Goal: Communication & Community: Answer question/provide support

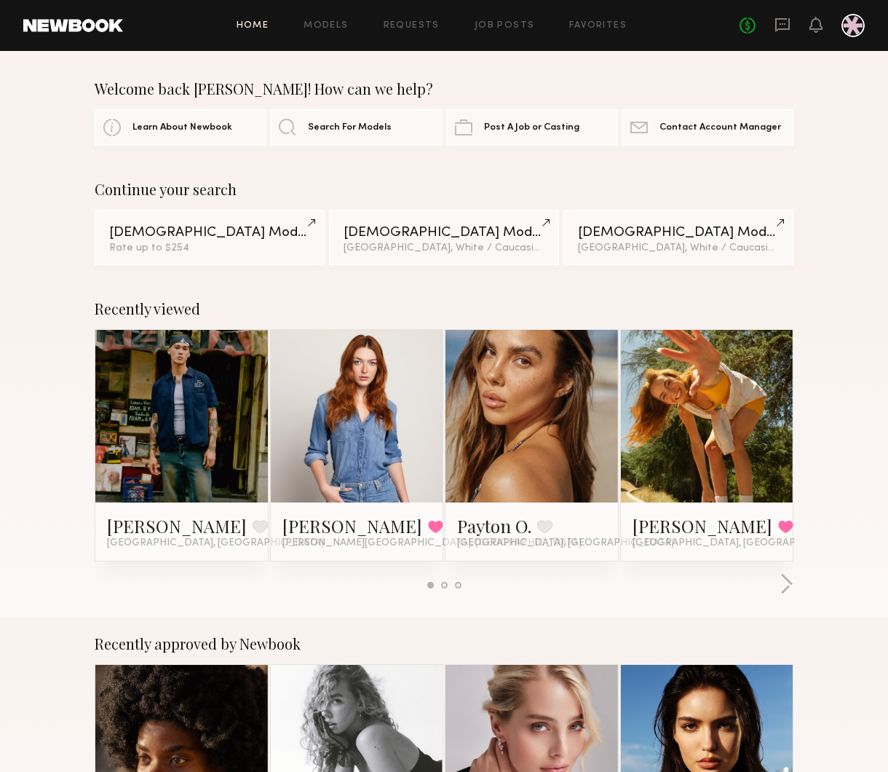
click at [773, 19] on div "No fees up to $5,000" at bounding box center [802, 25] width 125 height 23
click at [781, 26] on icon at bounding box center [783, 25] width 16 height 16
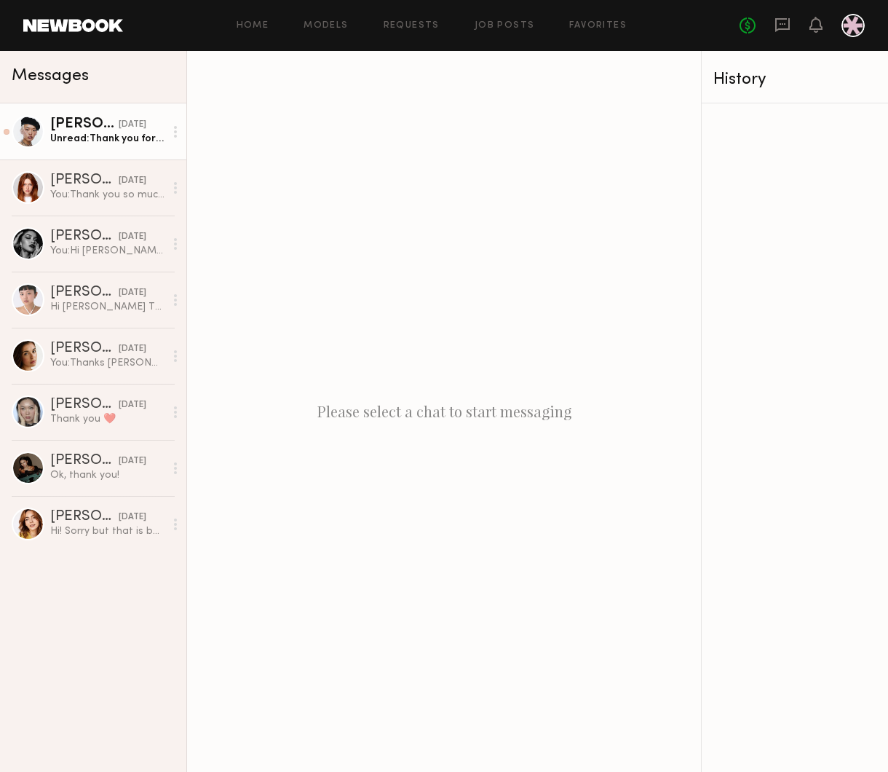
click at [74, 141] on div "Unread: Thank you for a wonderful shoot :)" at bounding box center [107, 139] width 114 height 14
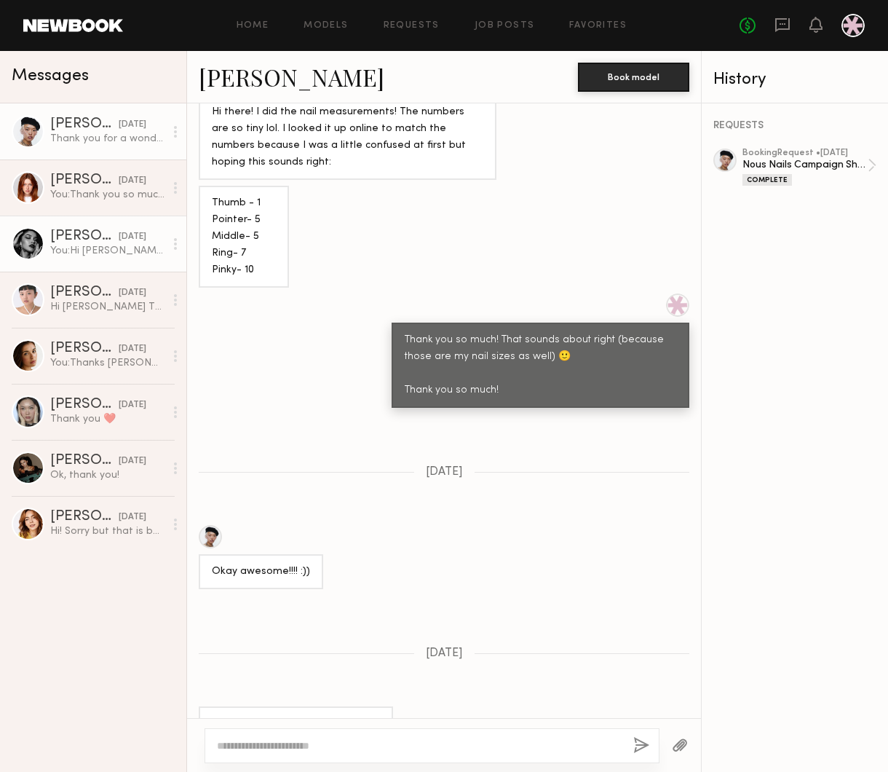
scroll to position [1447, 0]
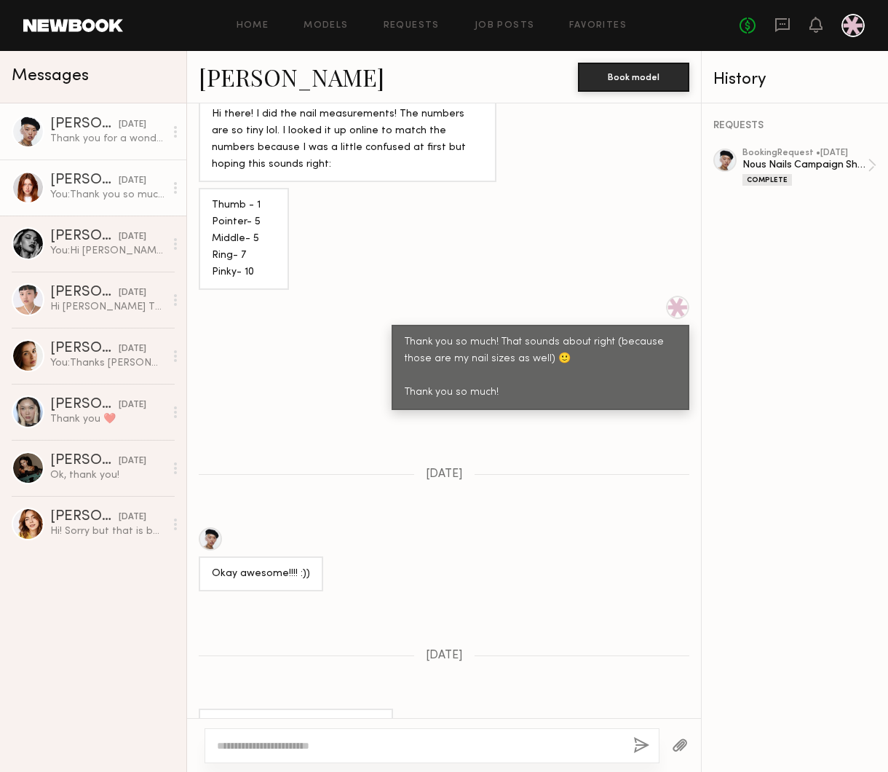
click at [100, 190] on div "You: Thank you so much. We will send out the call sheet!" at bounding box center [107, 195] width 114 height 14
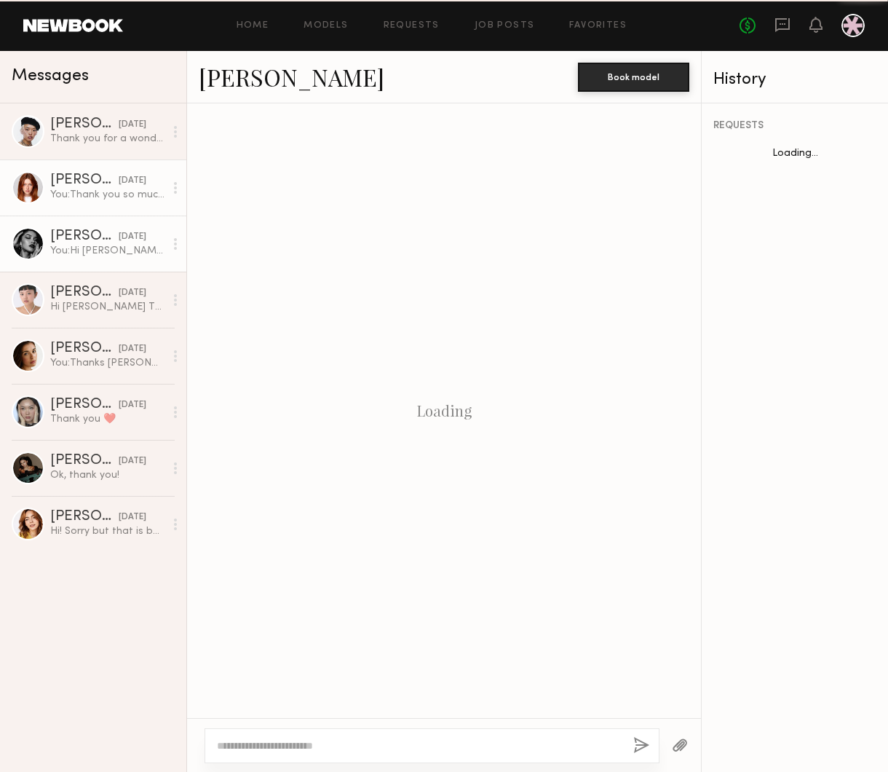
click at [94, 247] on div "You: Hi Vanessa, No worries, I totally understand! Would love to work with you …" at bounding box center [107, 251] width 114 height 14
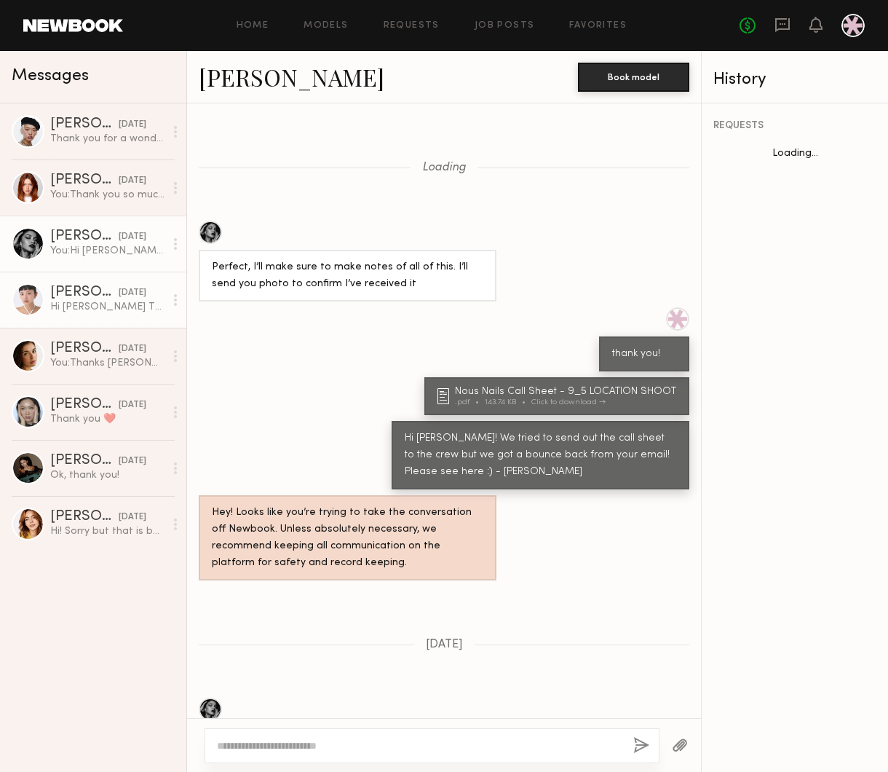
scroll to position [1268, 0]
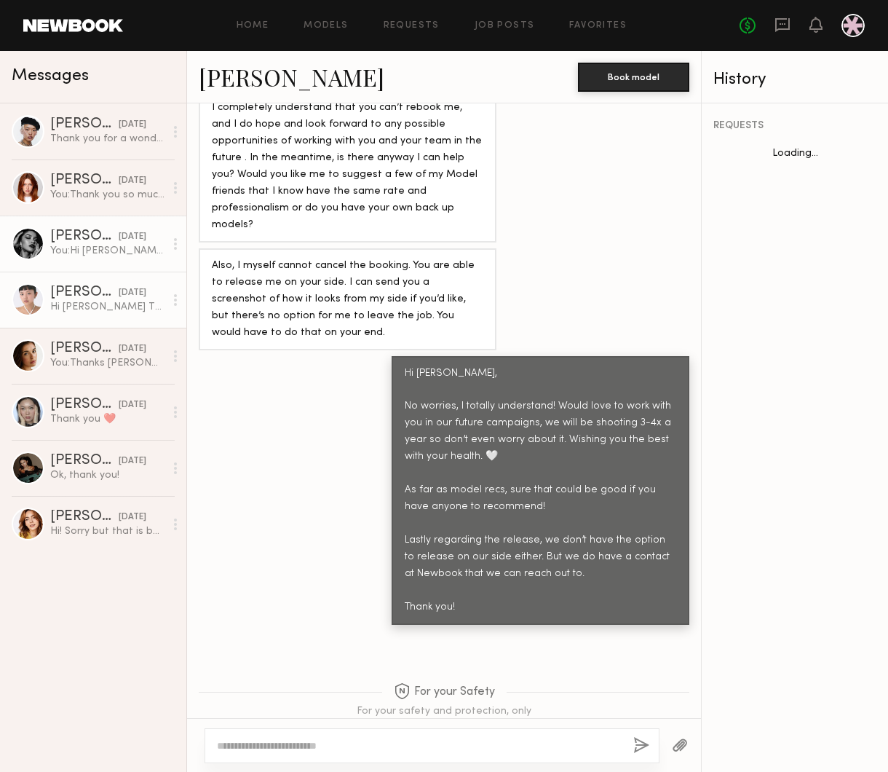
drag, startPoint x: 88, startPoint y: 305, endPoint x: 98, endPoint y: 311, distance: 11.7
click at [89, 305] on div "Hi [PERSON_NAME] Thanks so much for your kind words! I hope to work together in…" at bounding box center [107, 307] width 114 height 14
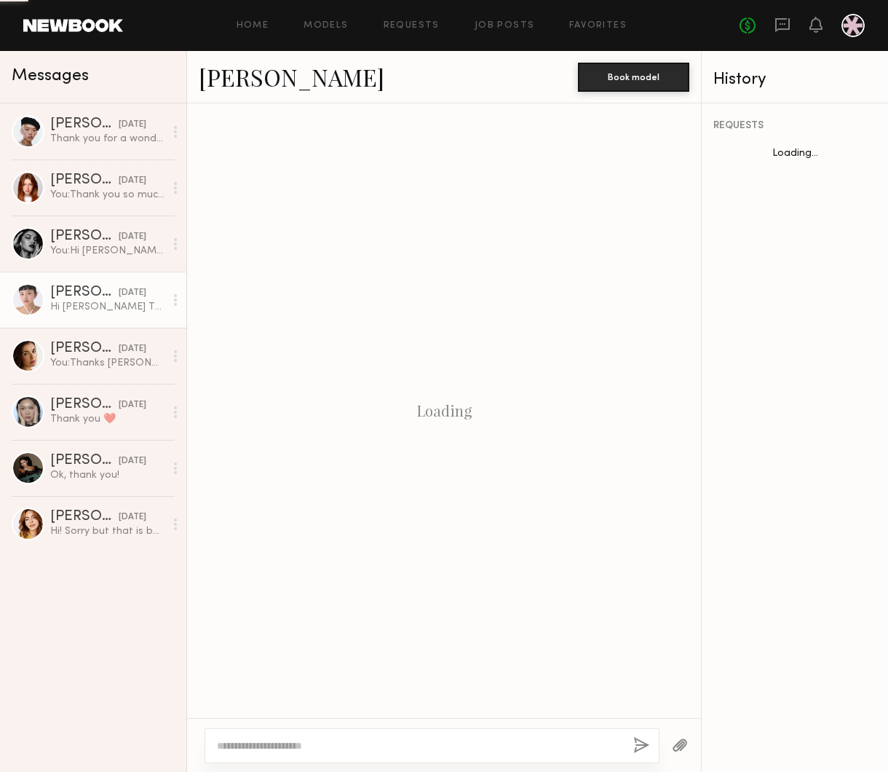
scroll to position [1487, 0]
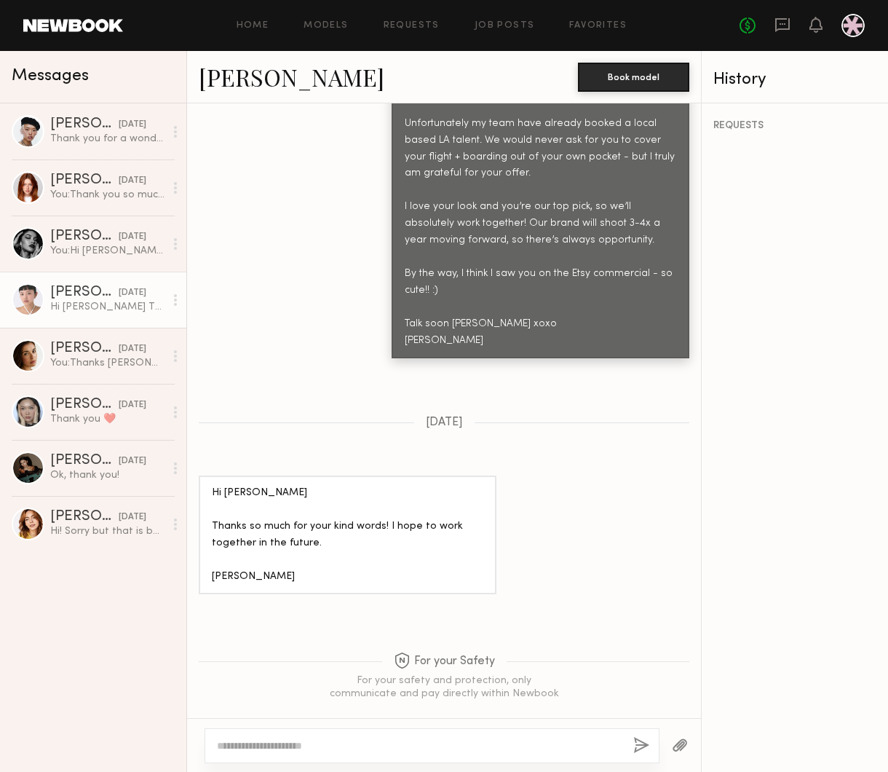
click at [235, 90] on link "[PERSON_NAME]" at bounding box center [292, 76] width 186 height 31
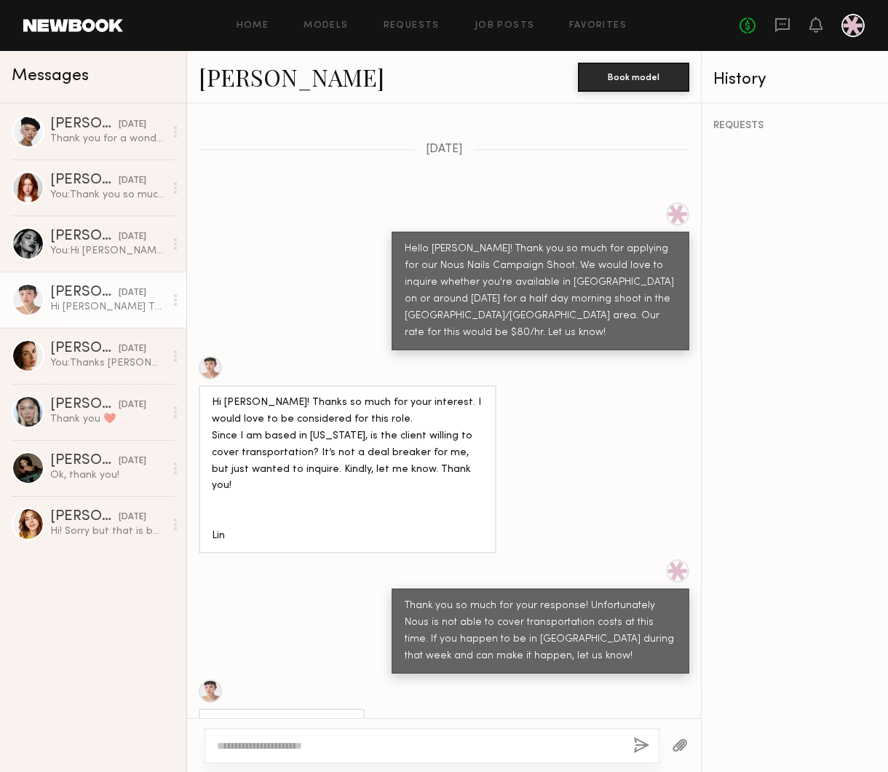
scroll to position [603, 0]
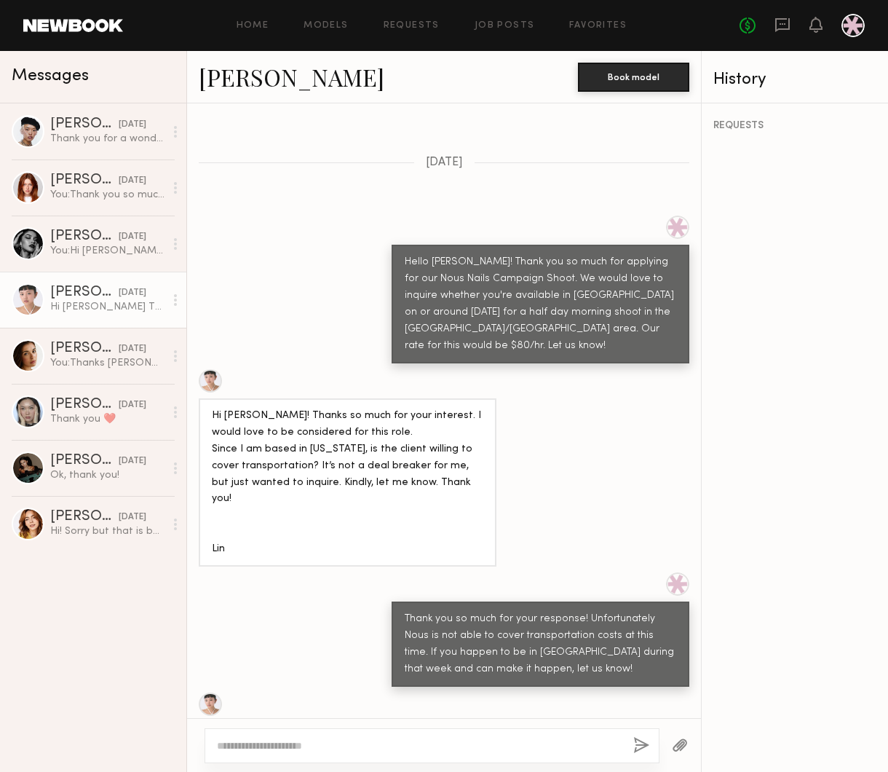
drag, startPoint x: 470, startPoint y: 725, endPoint x: 459, endPoint y: 740, distance: 19.2
click at [470, 725] on div at bounding box center [444, 745] width 514 height 54
click at [457, 744] on textarea at bounding box center [419, 745] width 405 height 15
paste textarea "**********"
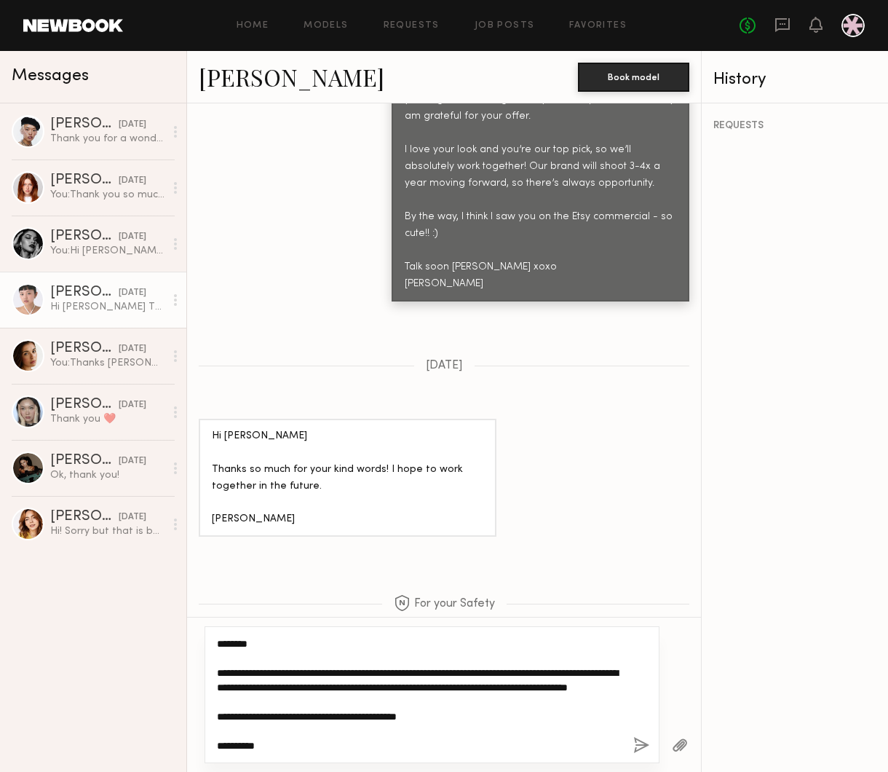
scroll to position [45, 0]
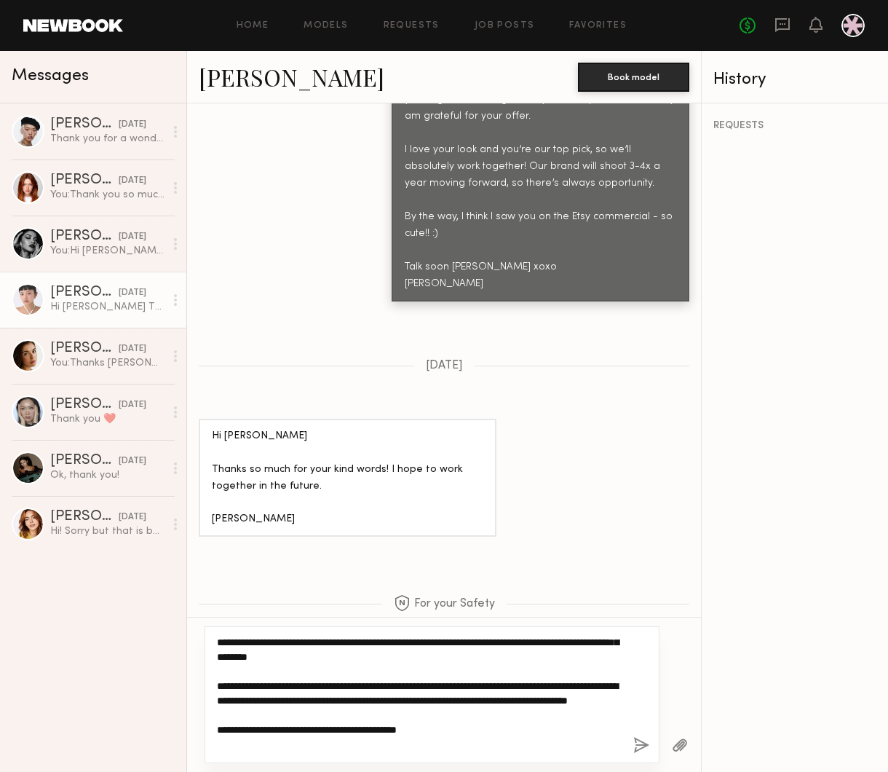
click at [552, 714] on textarea "**********" at bounding box center [419, 694] width 405 height 117
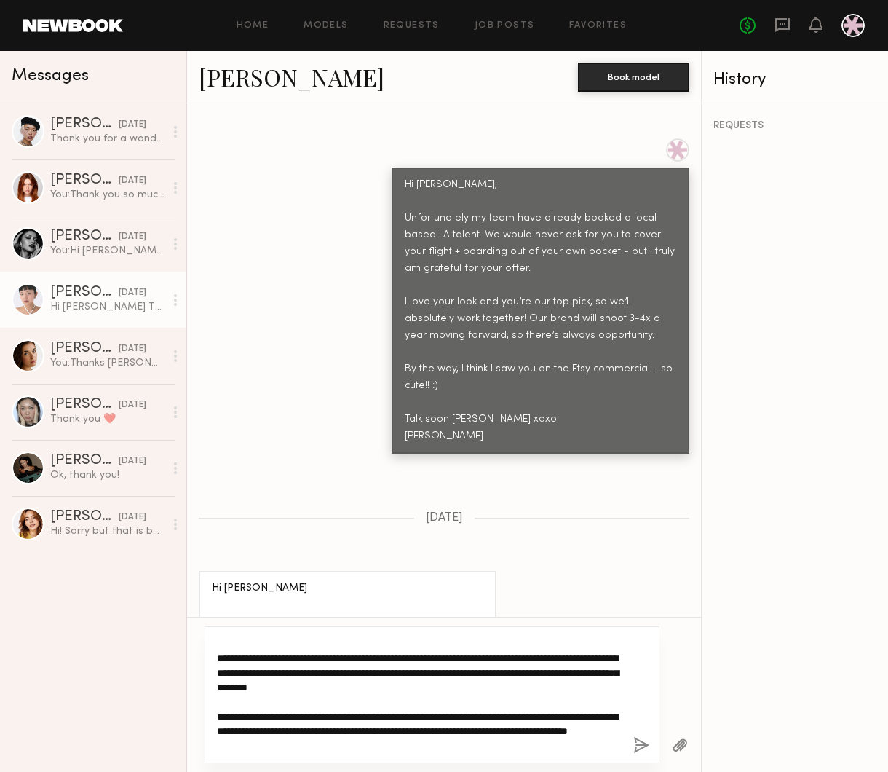
scroll to position [2295, 0]
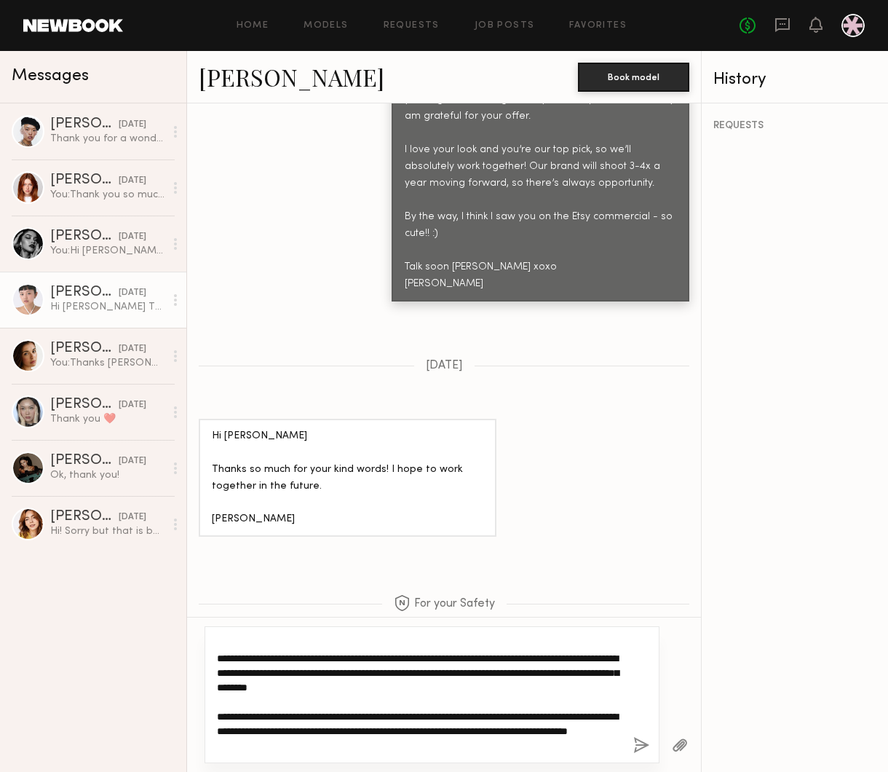
type textarea "**********"
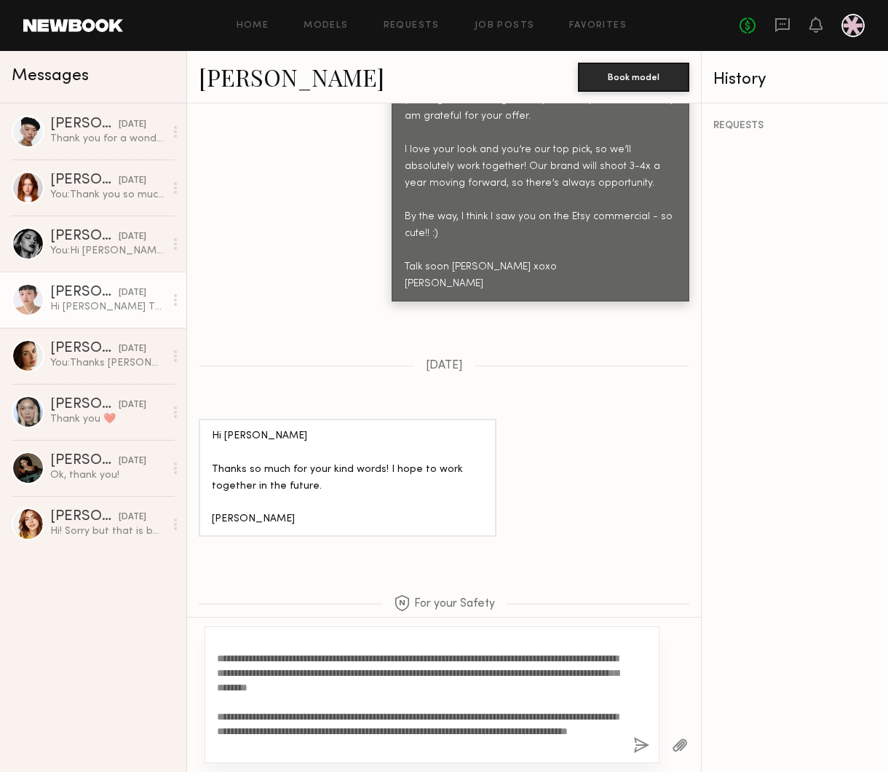
click at [643, 754] on button "button" at bounding box center [642, 746] width 16 height 18
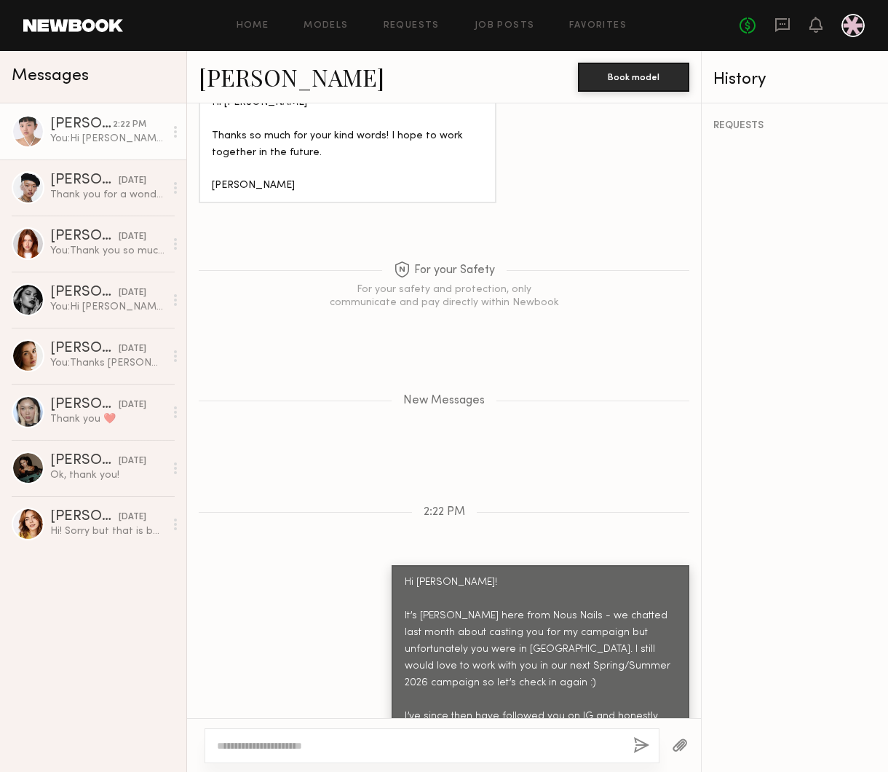
scroll to position [2720, 0]
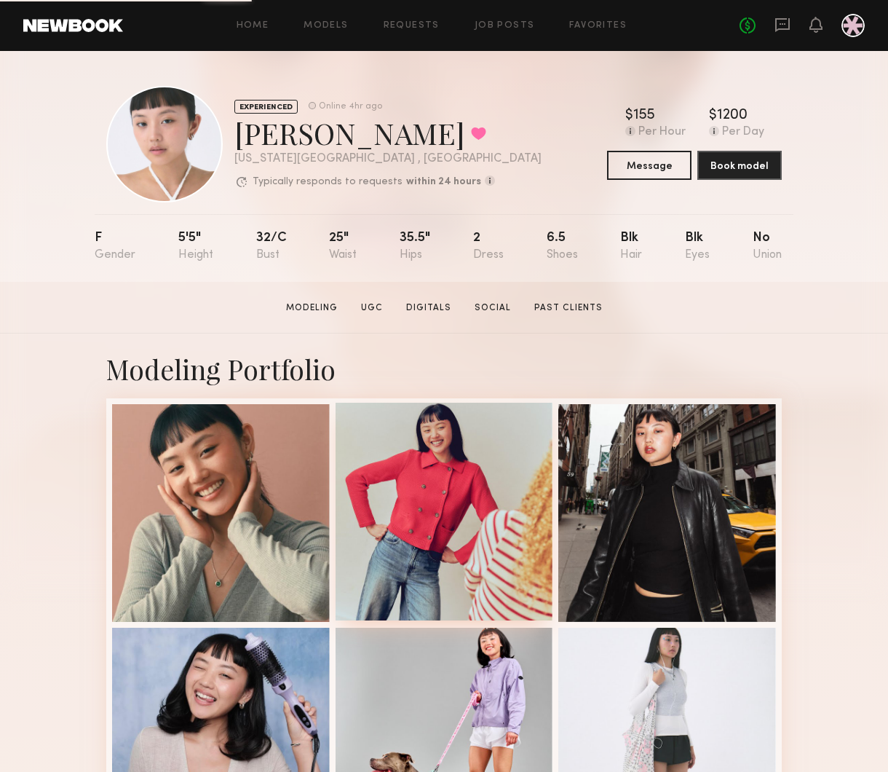
click at [453, 504] on div at bounding box center [445, 512] width 218 height 218
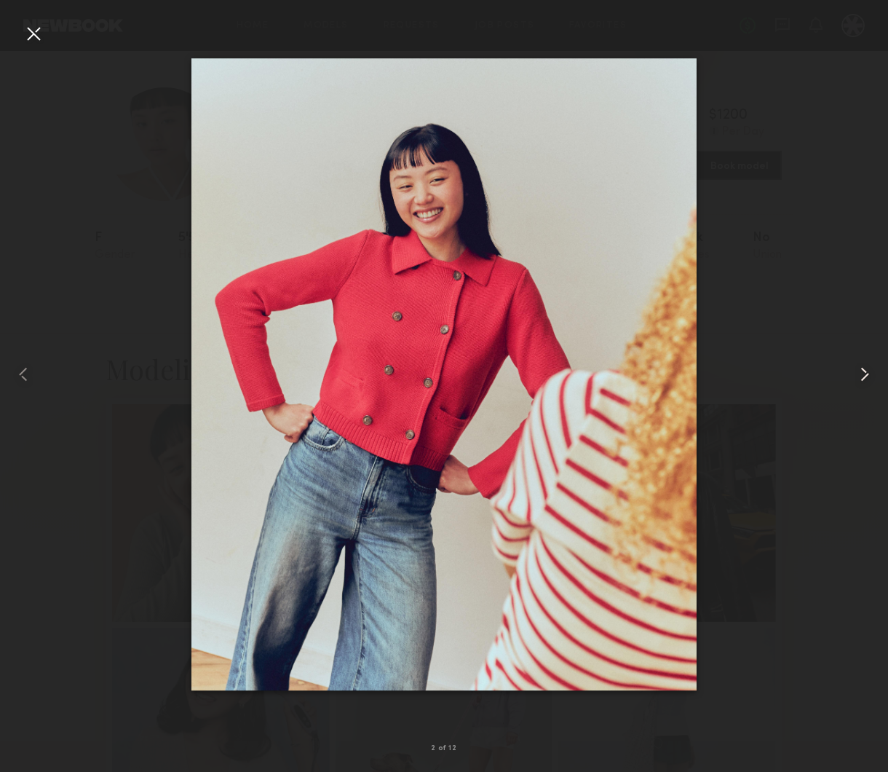
click at [864, 115] on div at bounding box center [871, 374] width 36 height 702
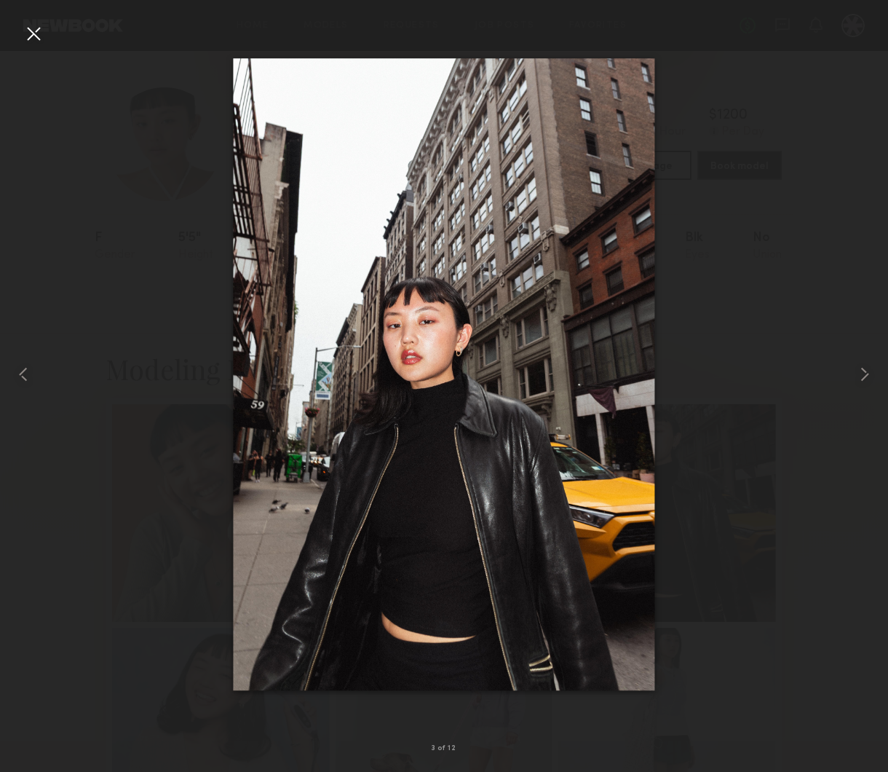
click at [34, 37] on div at bounding box center [33, 33] width 23 height 23
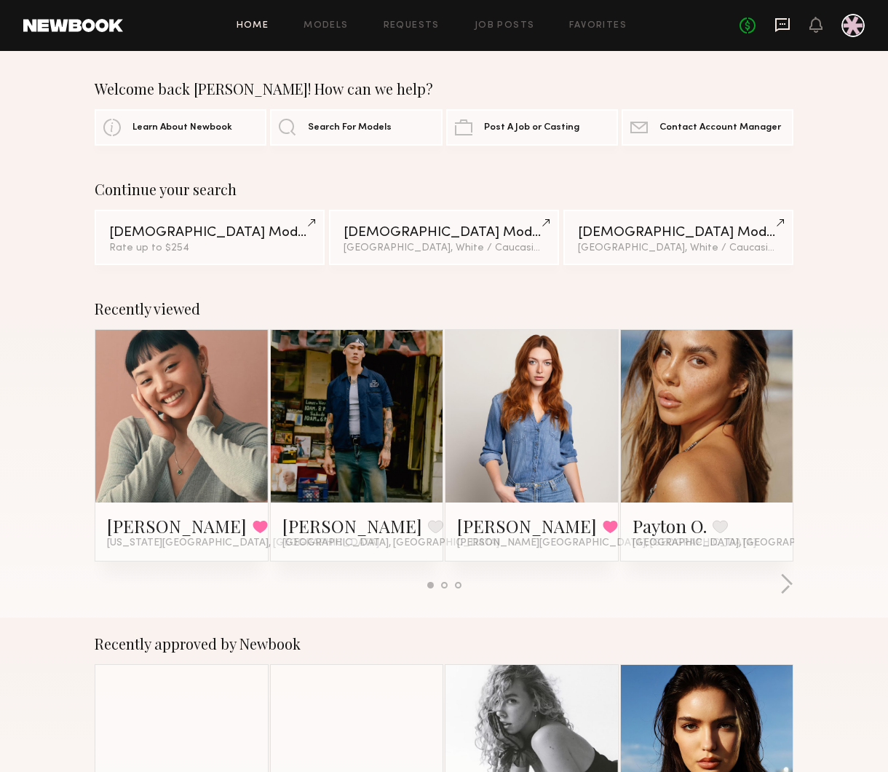
click at [780, 31] on icon at bounding box center [783, 25] width 16 height 16
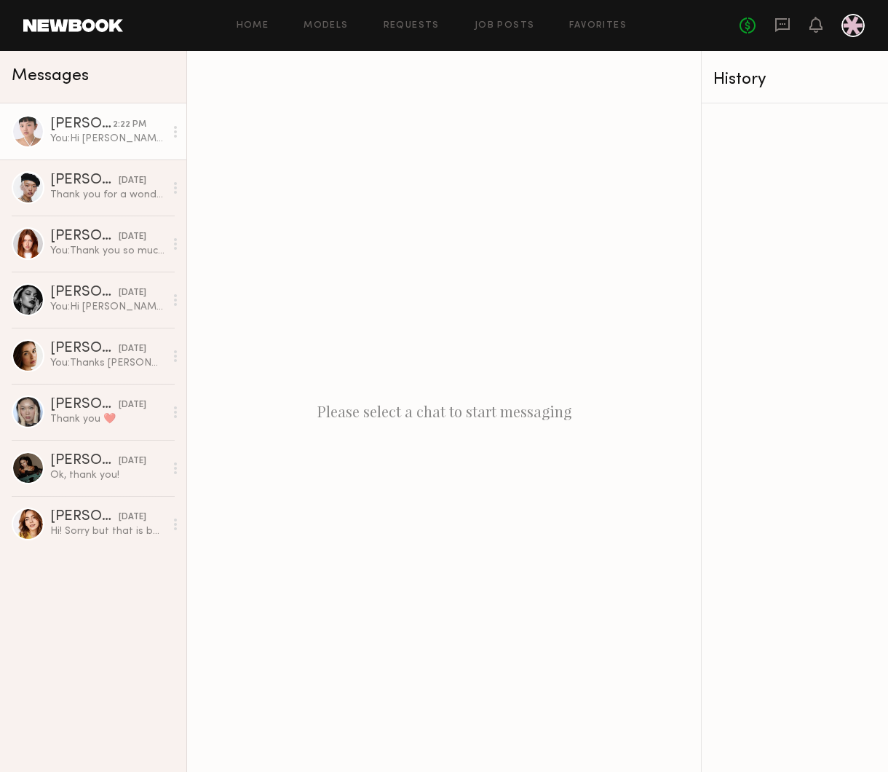
click at [47, 134] on link "[PERSON_NAME] 2:22 PM You: Hi [PERSON_NAME]! It’s [PERSON_NAME] here from Nous …" at bounding box center [93, 131] width 186 height 56
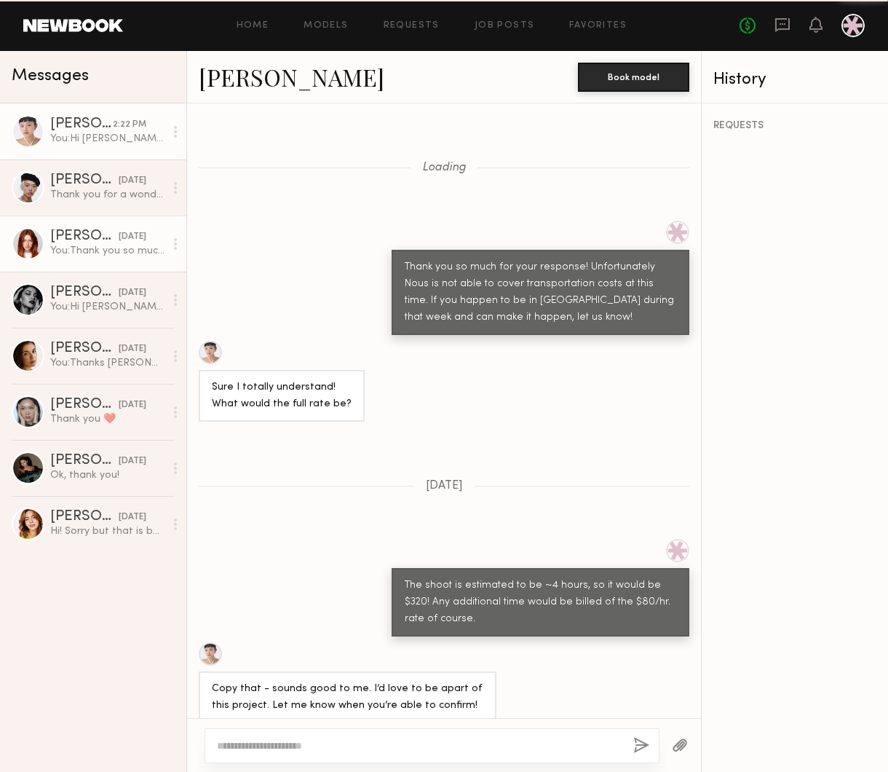
scroll to position [1715, 0]
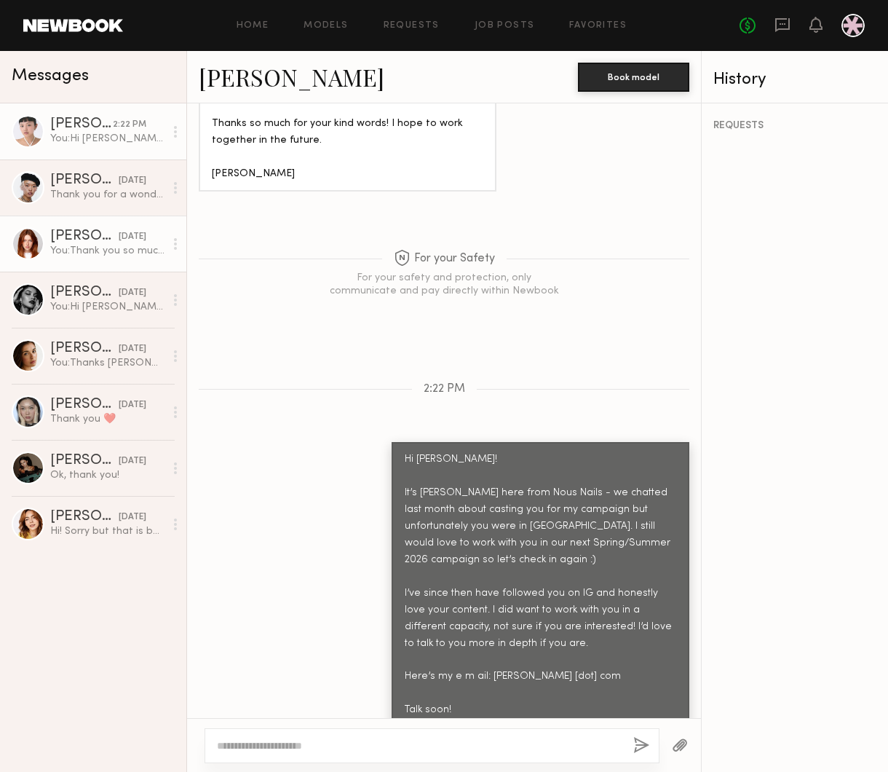
click at [86, 232] on div "[PERSON_NAME]" at bounding box center [84, 236] width 68 height 15
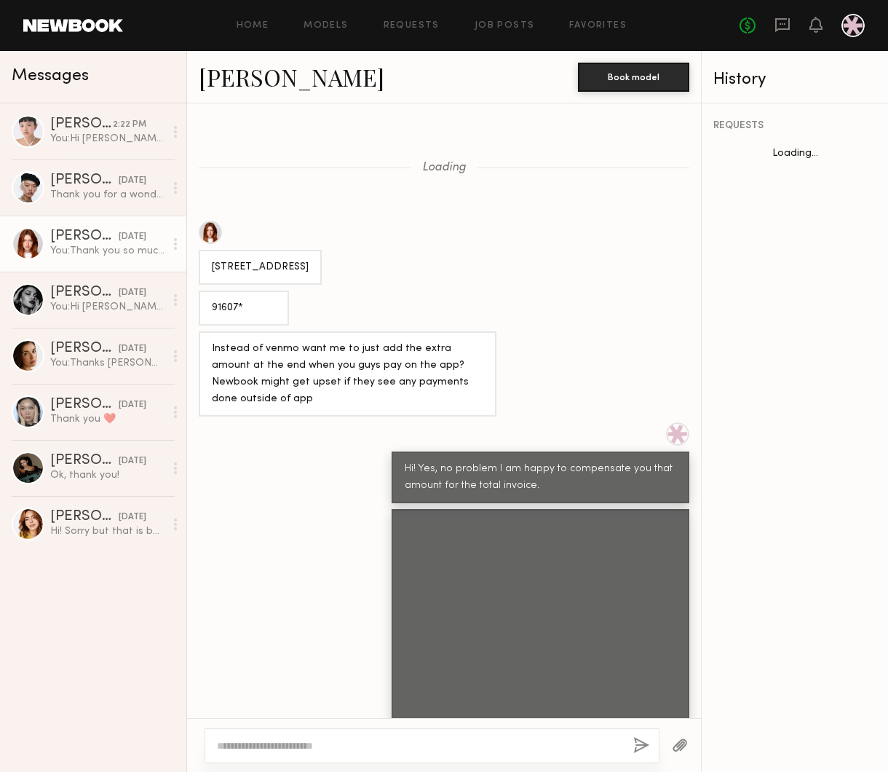
scroll to position [1014, 0]
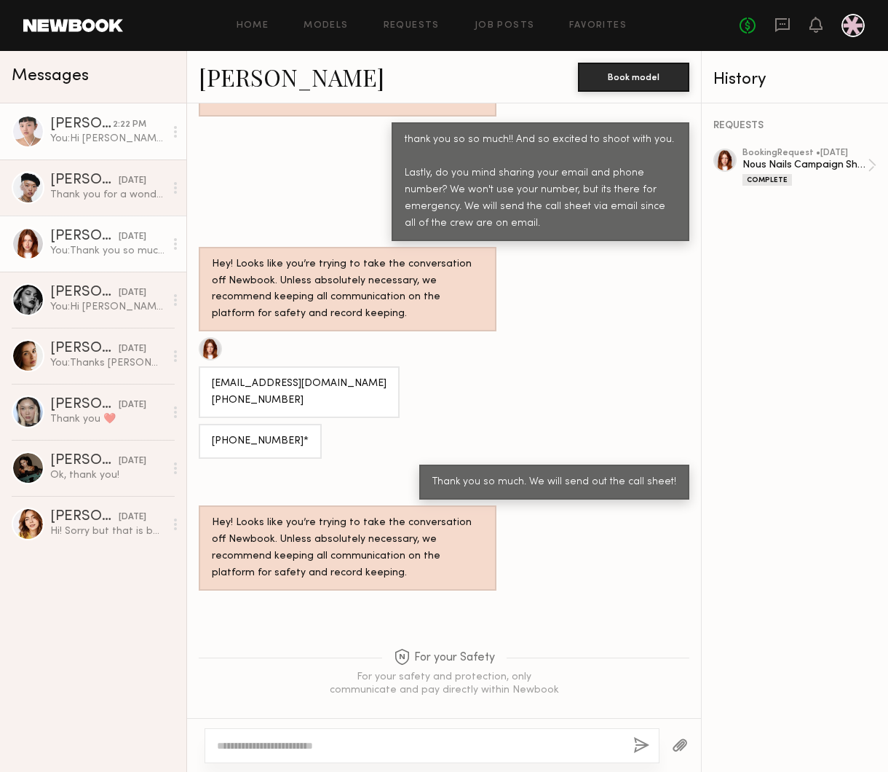
click at [78, 152] on link "[PERSON_NAME] 2:22 PM You: Hi [PERSON_NAME]! It’s [PERSON_NAME] here from Nous …" at bounding box center [93, 131] width 186 height 56
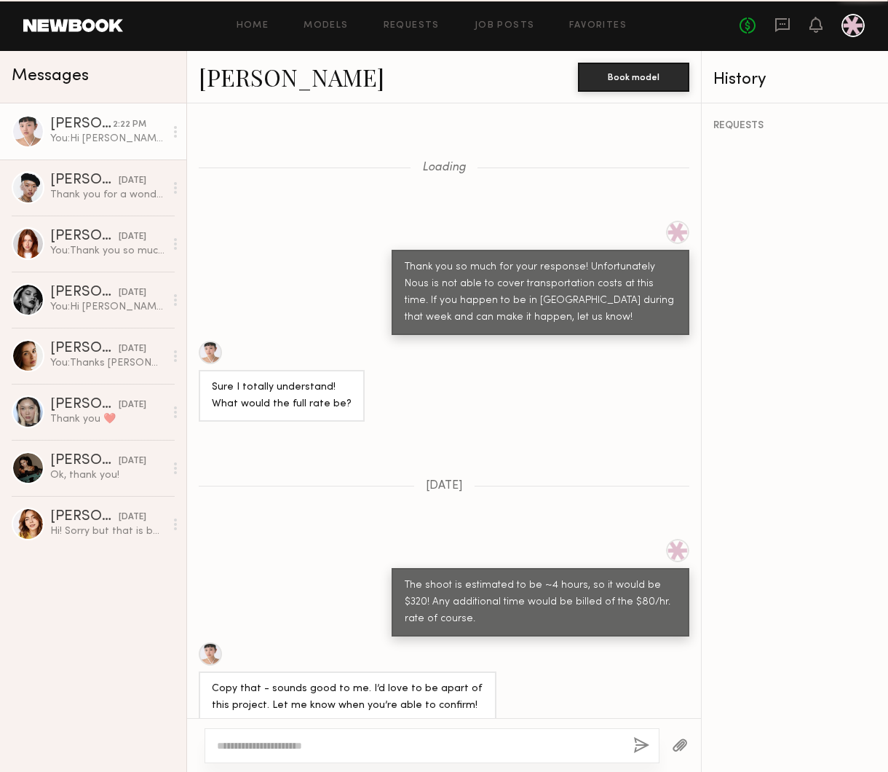
scroll to position [1715, 0]
